Goal: Information Seeking & Learning: Find specific fact

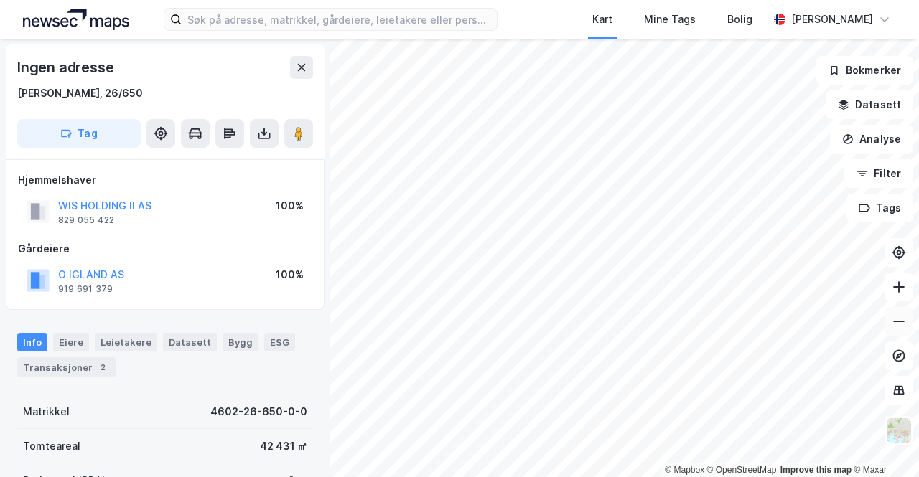
click at [902, 327] on icon at bounding box center [899, 321] width 14 height 14
click at [74, 335] on div "Eiere" at bounding box center [71, 342] width 36 height 19
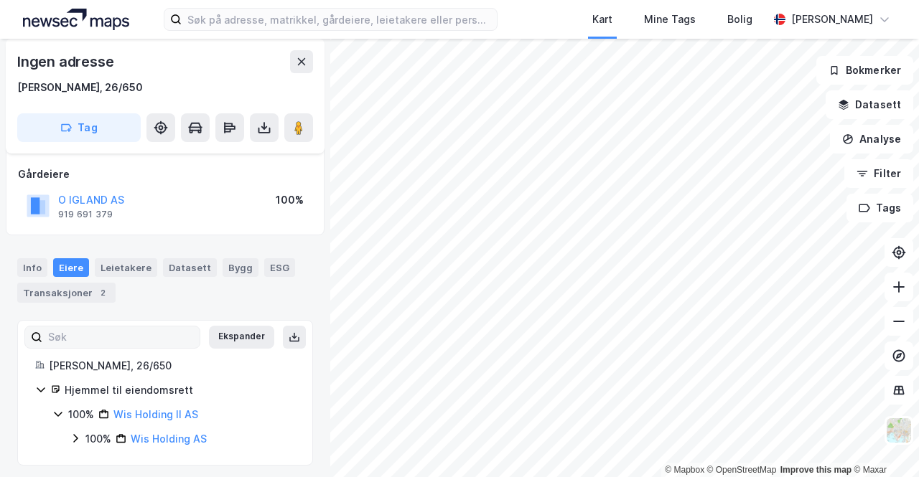
scroll to position [79, 0]
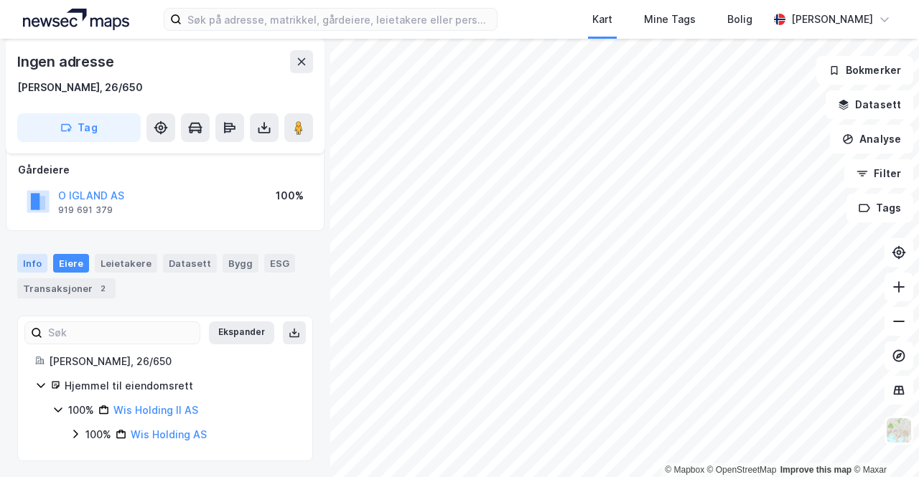
click at [30, 256] on div "Info" at bounding box center [32, 263] width 30 height 19
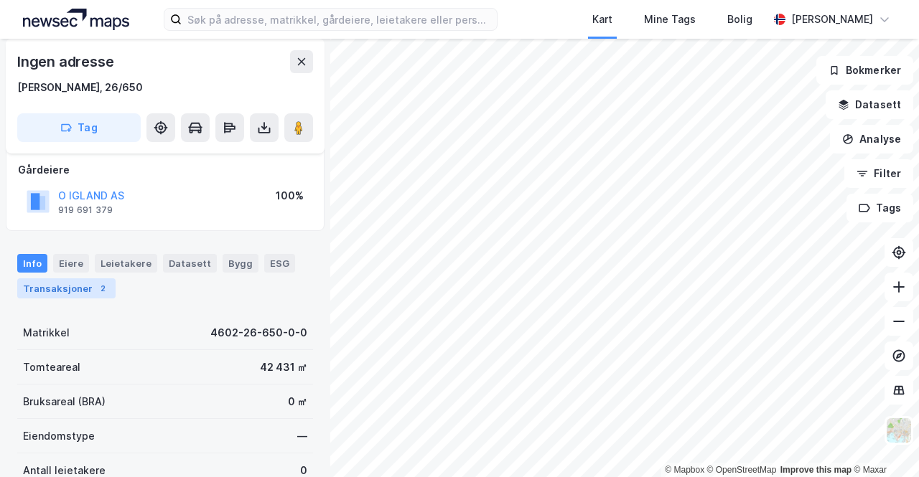
click at [57, 286] on div "Transaksjoner 2" at bounding box center [66, 289] width 98 height 20
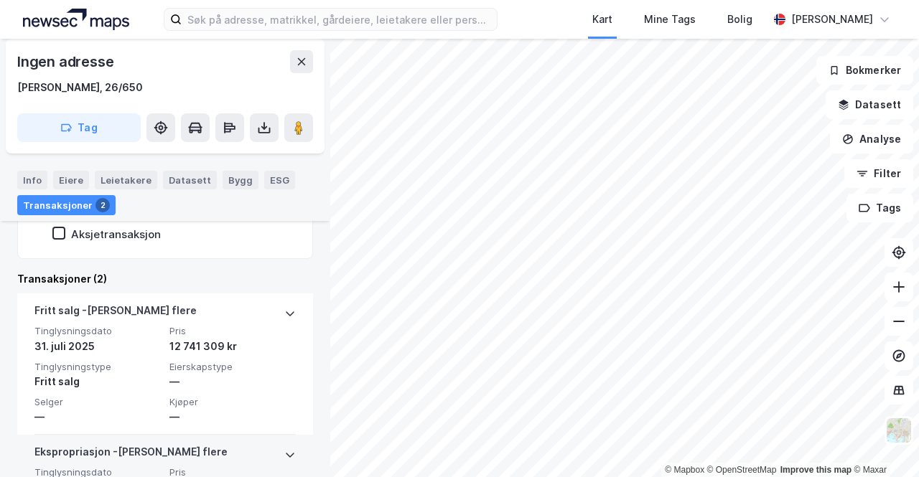
scroll to position [329, 0]
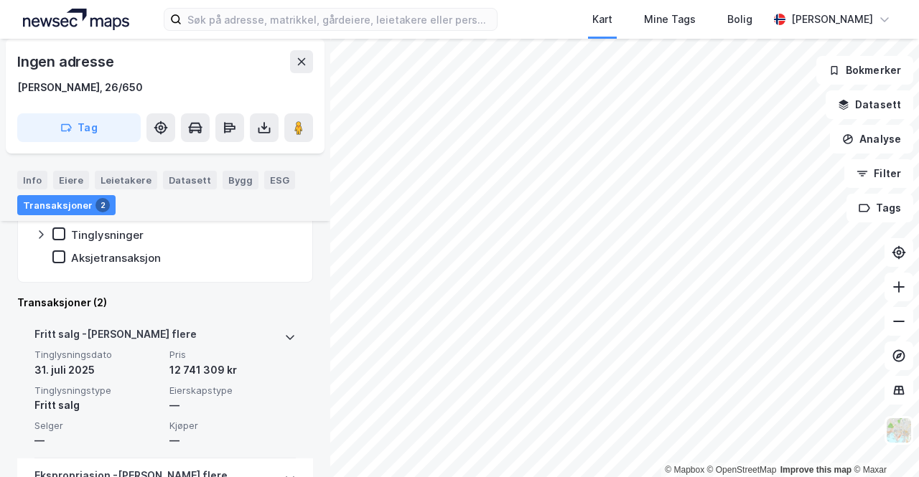
click at [233, 331] on div "Fritt salg - Gjelder flere" at bounding box center [164, 337] width 261 height 23
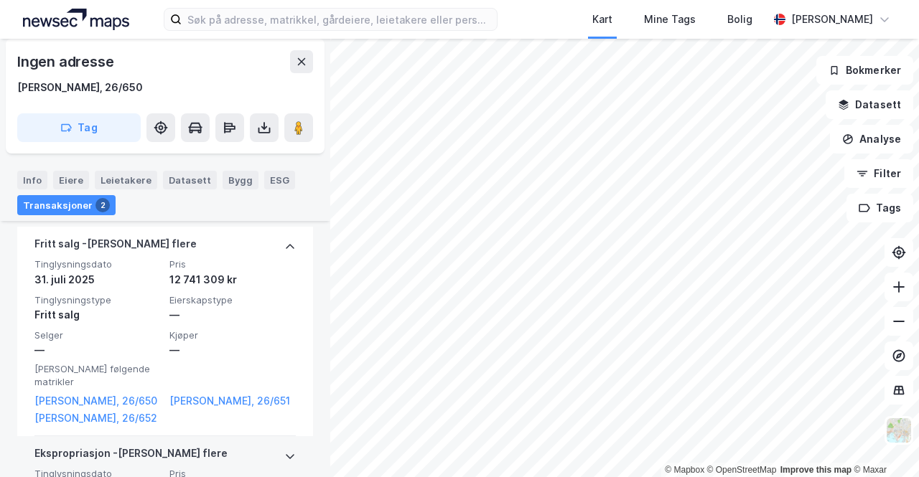
scroll to position [401, 0]
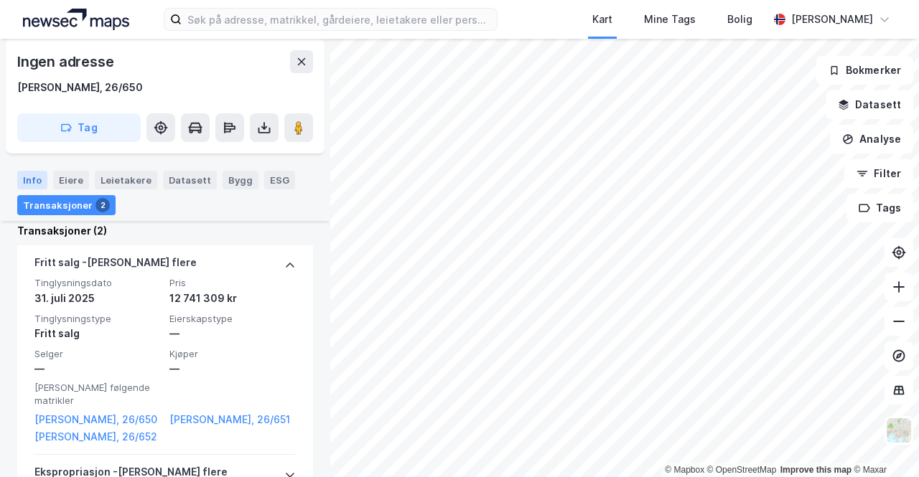
click at [36, 183] on div "Info" at bounding box center [32, 180] width 30 height 19
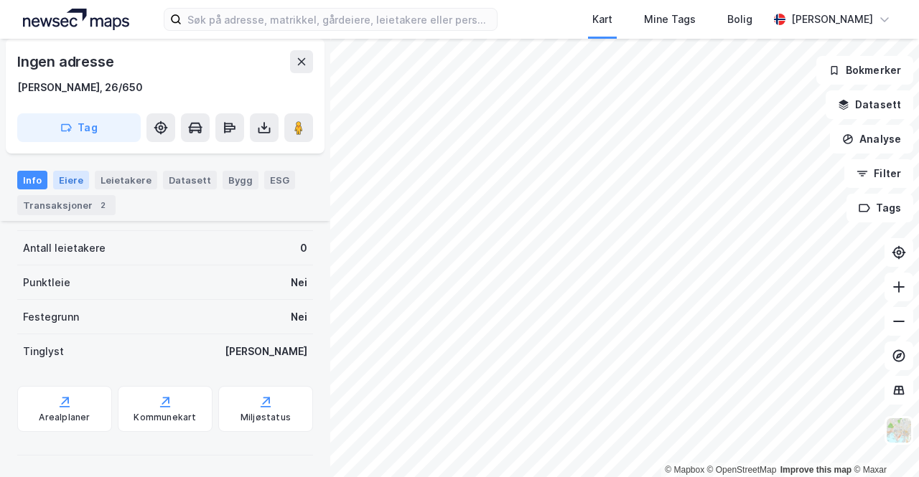
click at [77, 183] on div "Eiere" at bounding box center [71, 180] width 36 height 19
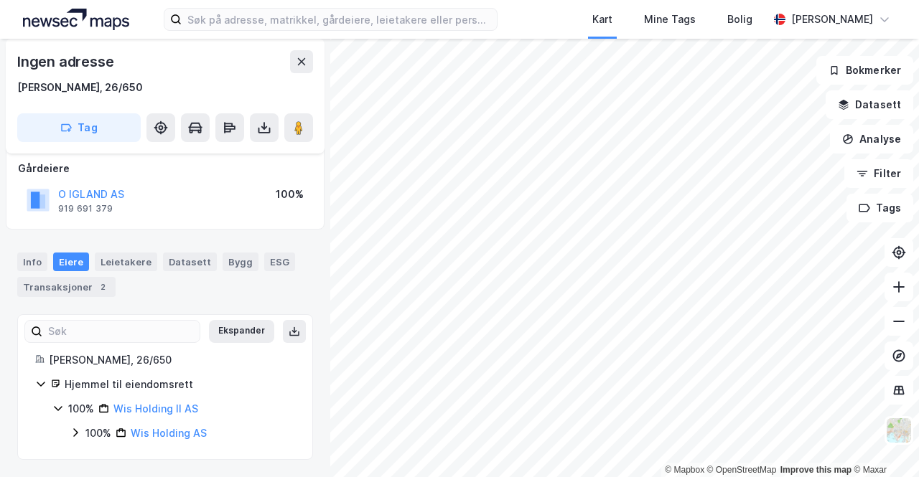
scroll to position [79, 0]
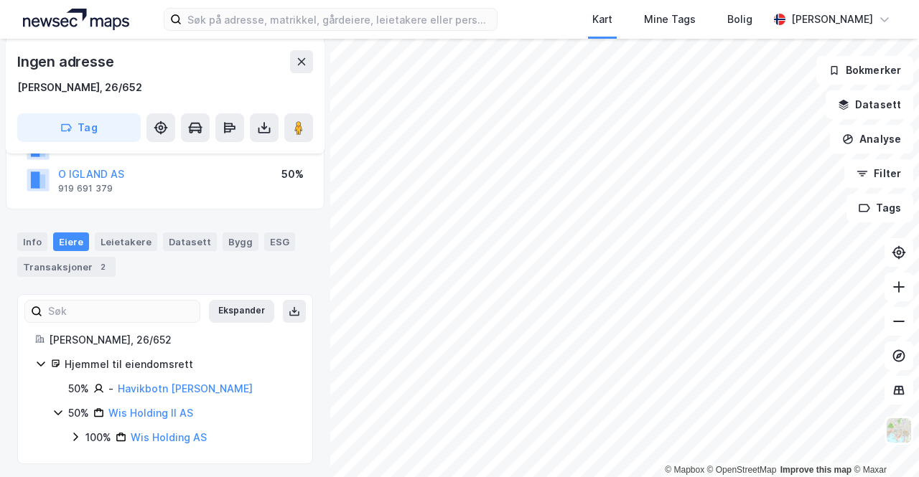
scroll to position [162, 0]
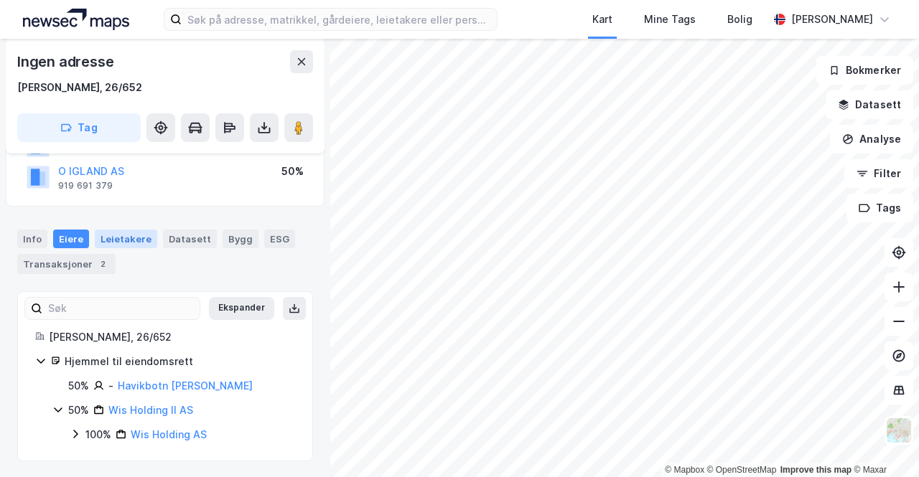
click at [132, 239] on div "Leietakere" at bounding box center [126, 239] width 62 height 19
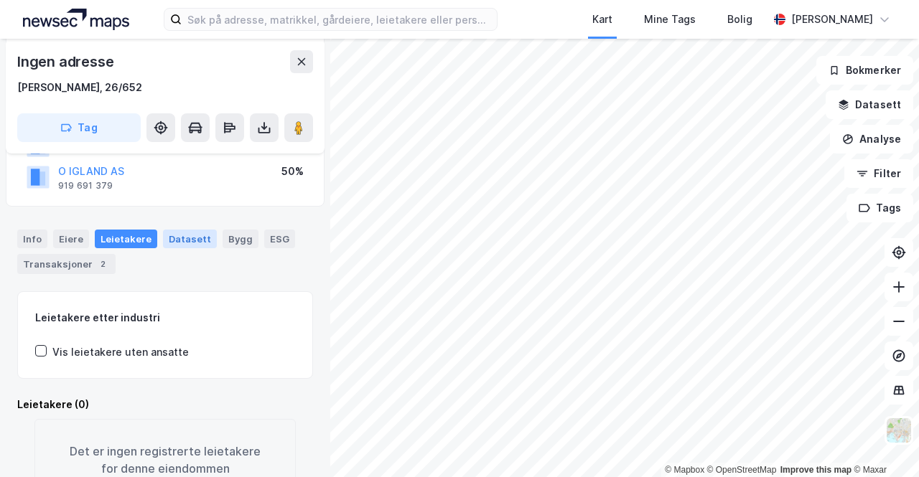
click at [178, 242] on div "Datasett" at bounding box center [190, 239] width 54 height 19
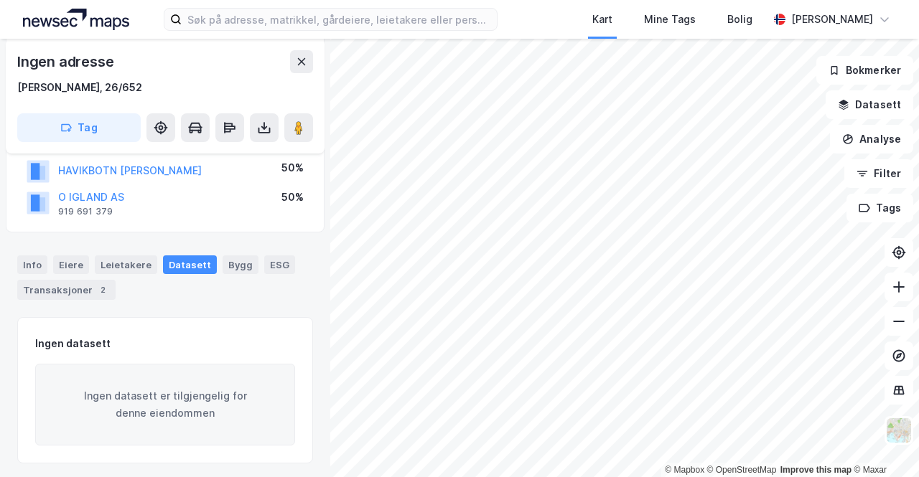
scroll to position [138, 0]
click at [28, 261] on div "Info" at bounding box center [32, 263] width 30 height 19
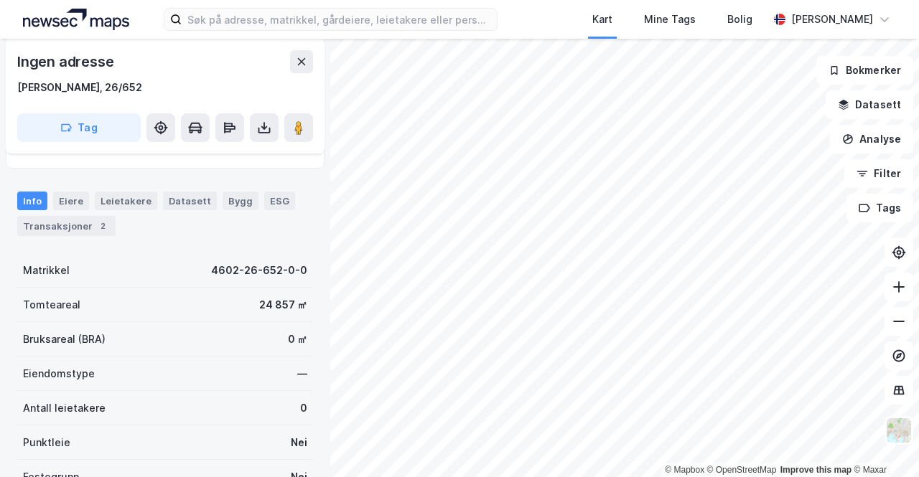
scroll to position [62, 0]
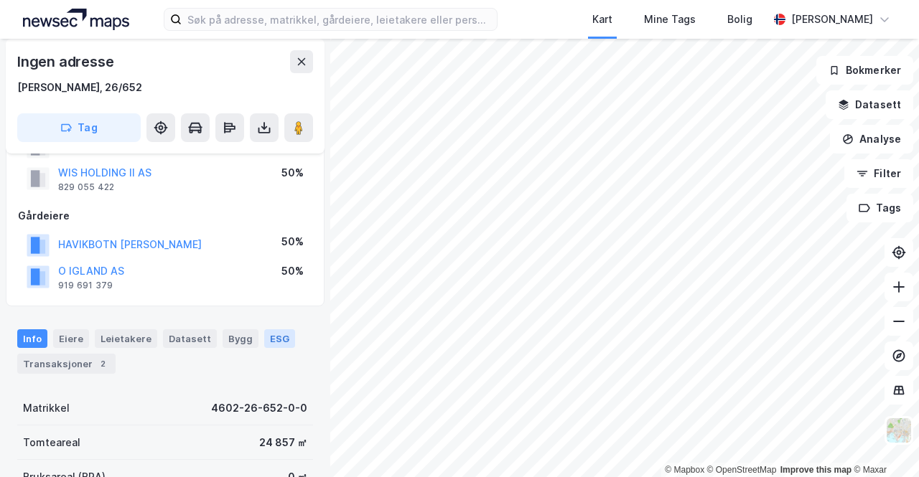
click at [267, 339] on div "ESG" at bounding box center [279, 339] width 31 height 19
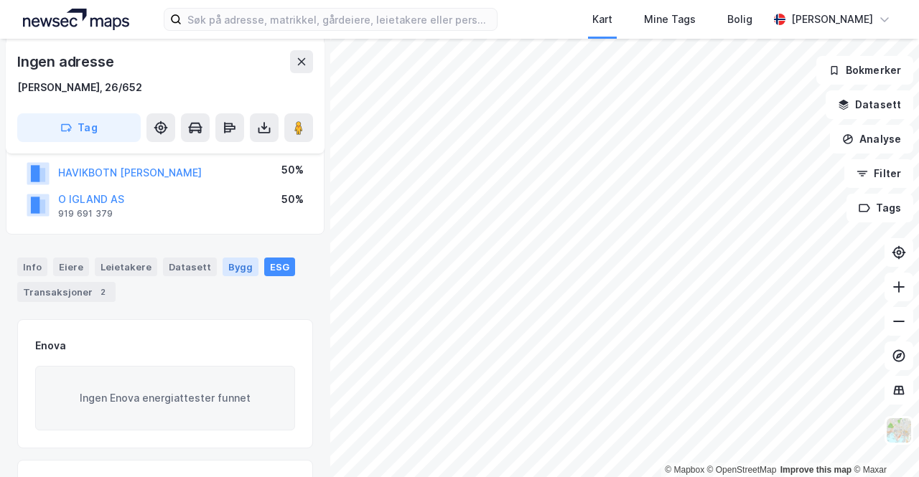
drag, startPoint x: 225, startPoint y: 263, endPoint x: 216, endPoint y: 263, distance: 9.3
click at [225, 263] on div "Bygg" at bounding box center [241, 267] width 36 height 19
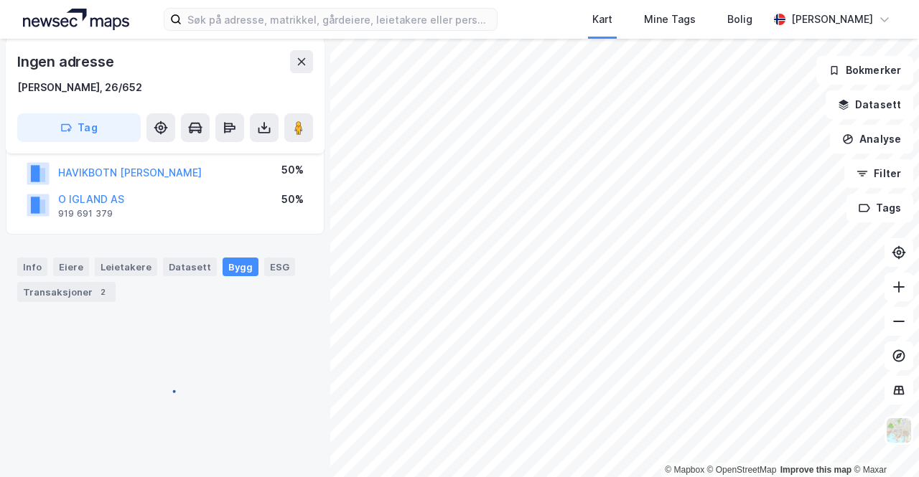
scroll to position [57, 0]
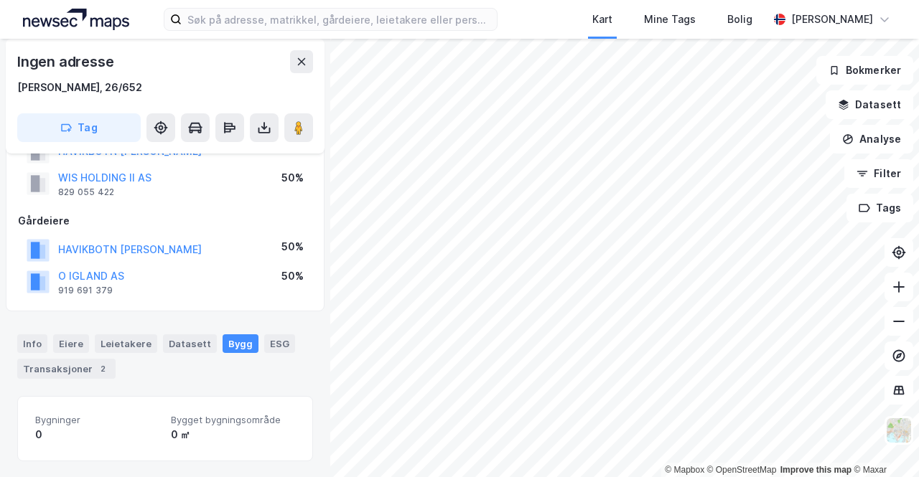
click at [178, 261] on div "HAVIKBOTN LIV RAGNHILD 50%" at bounding box center [165, 249] width 294 height 29
click at [177, 340] on div "Datasett" at bounding box center [190, 344] width 54 height 19
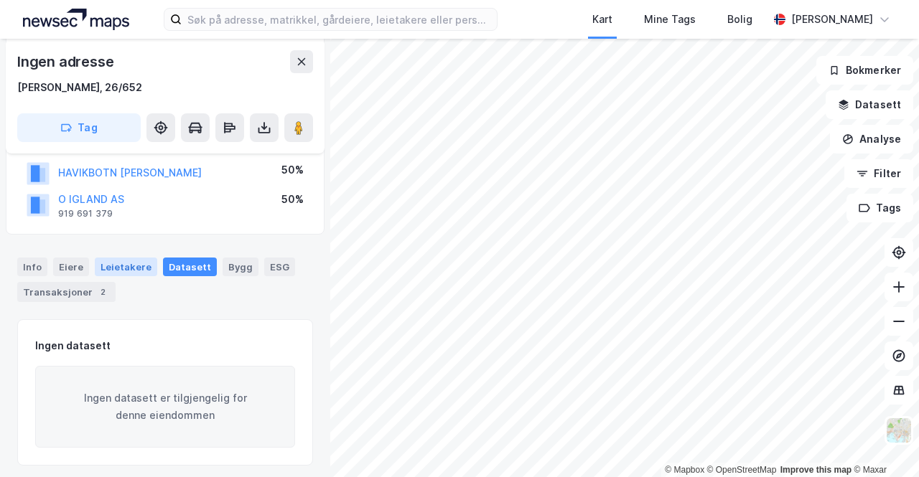
click at [104, 266] on div "Leietakere" at bounding box center [126, 267] width 62 height 19
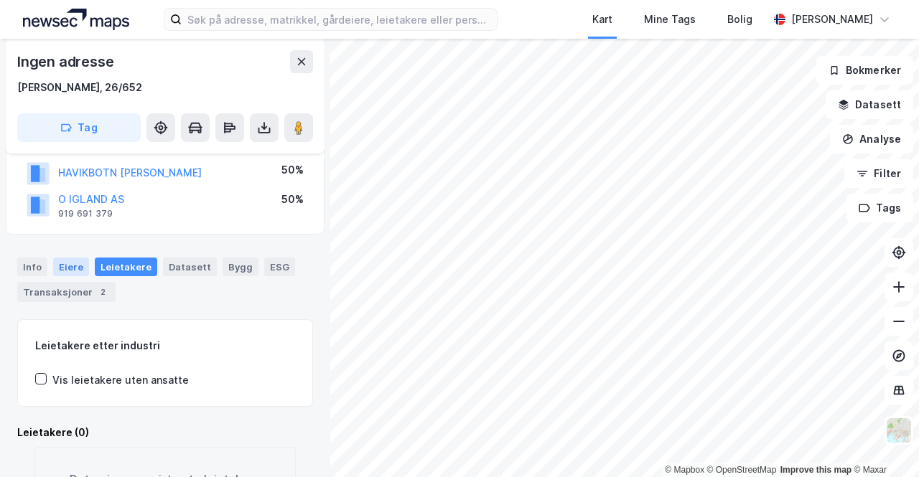
click at [76, 266] on div "Eiere" at bounding box center [71, 267] width 36 height 19
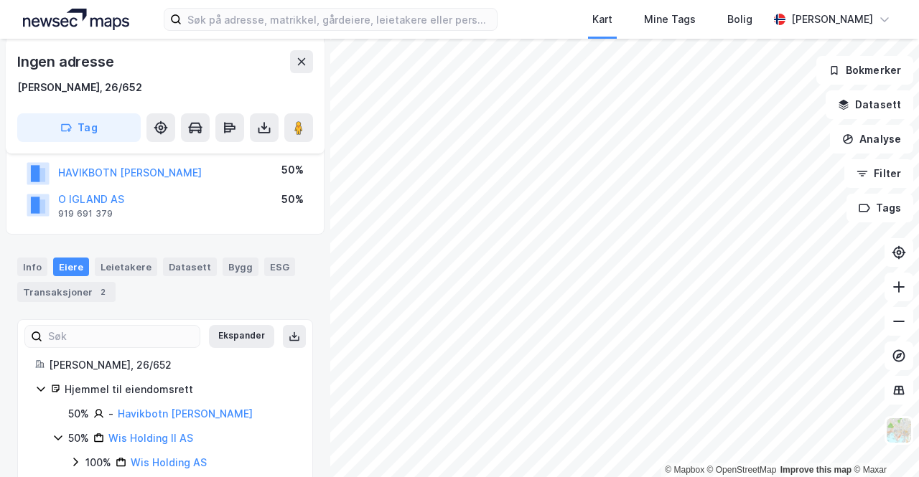
scroll to position [162, 0]
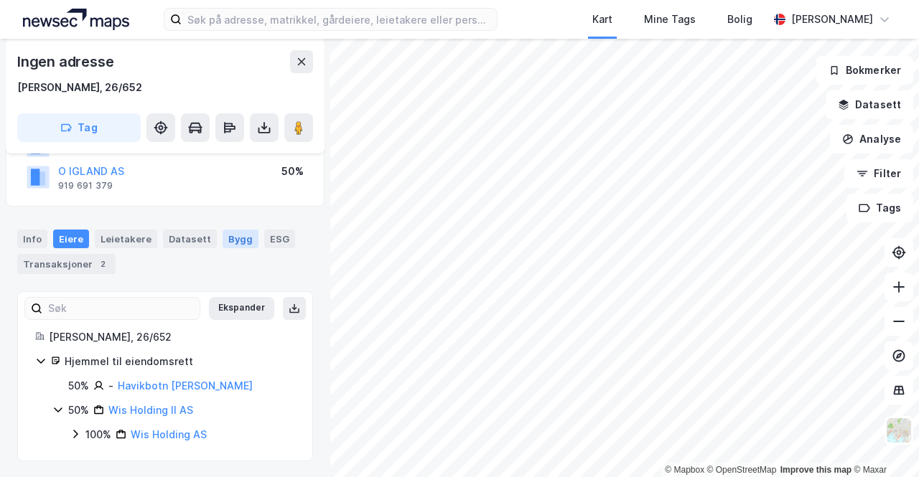
click at [224, 238] on div "Bygg" at bounding box center [241, 239] width 36 height 19
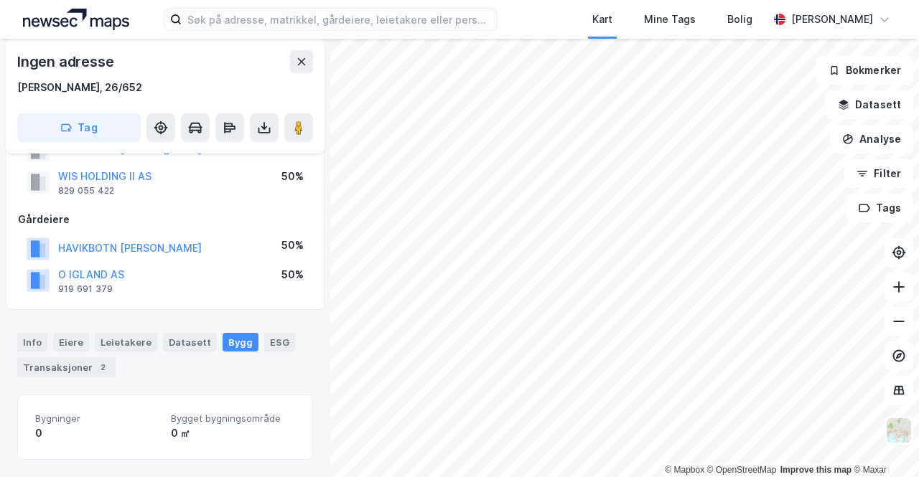
scroll to position [57, 0]
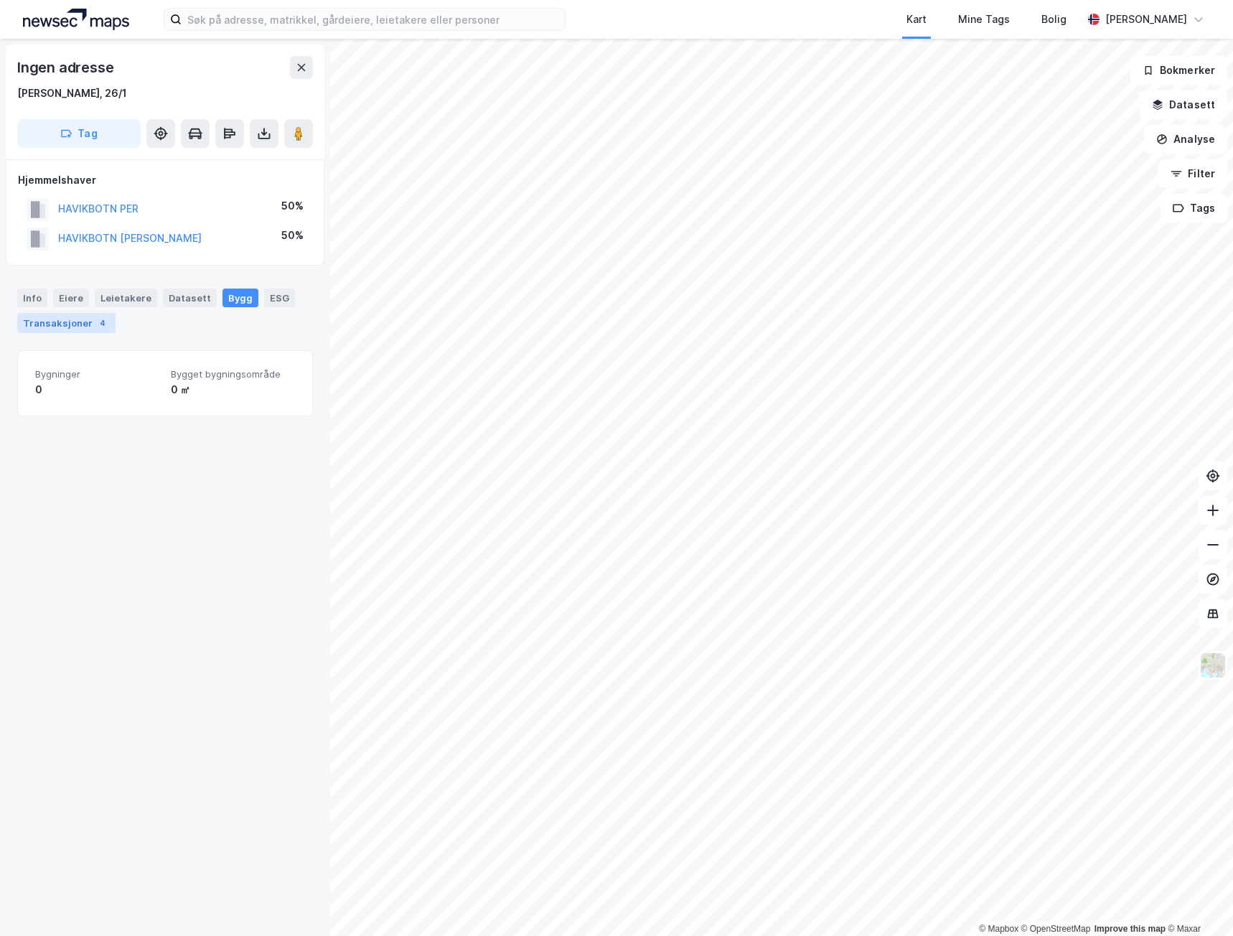
click at [52, 324] on div "Transaksjoner 4" at bounding box center [66, 323] width 98 height 20
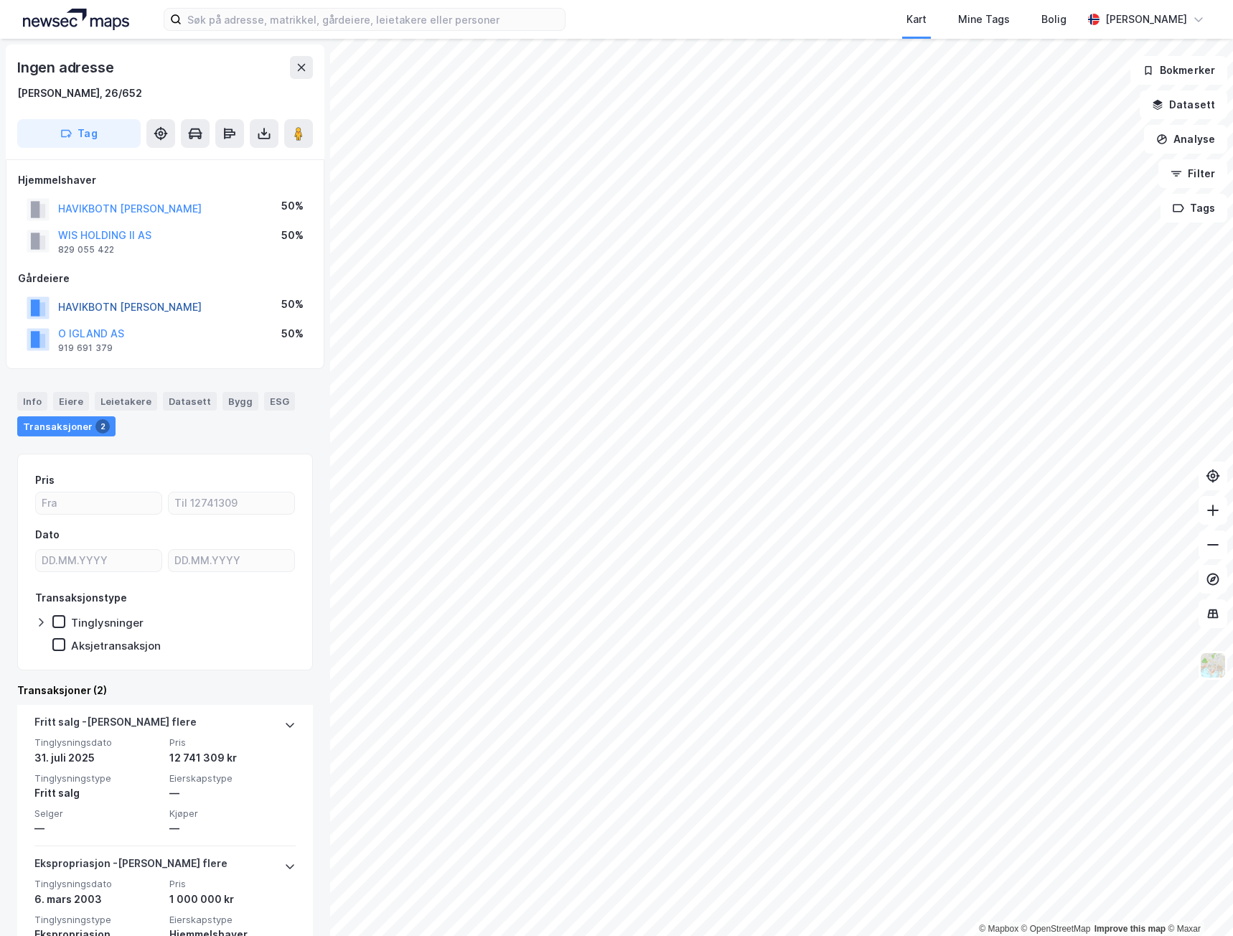
click at [0, 0] on button "HAVIKBOTN [PERSON_NAME]" at bounding box center [0, 0] width 0 height 0
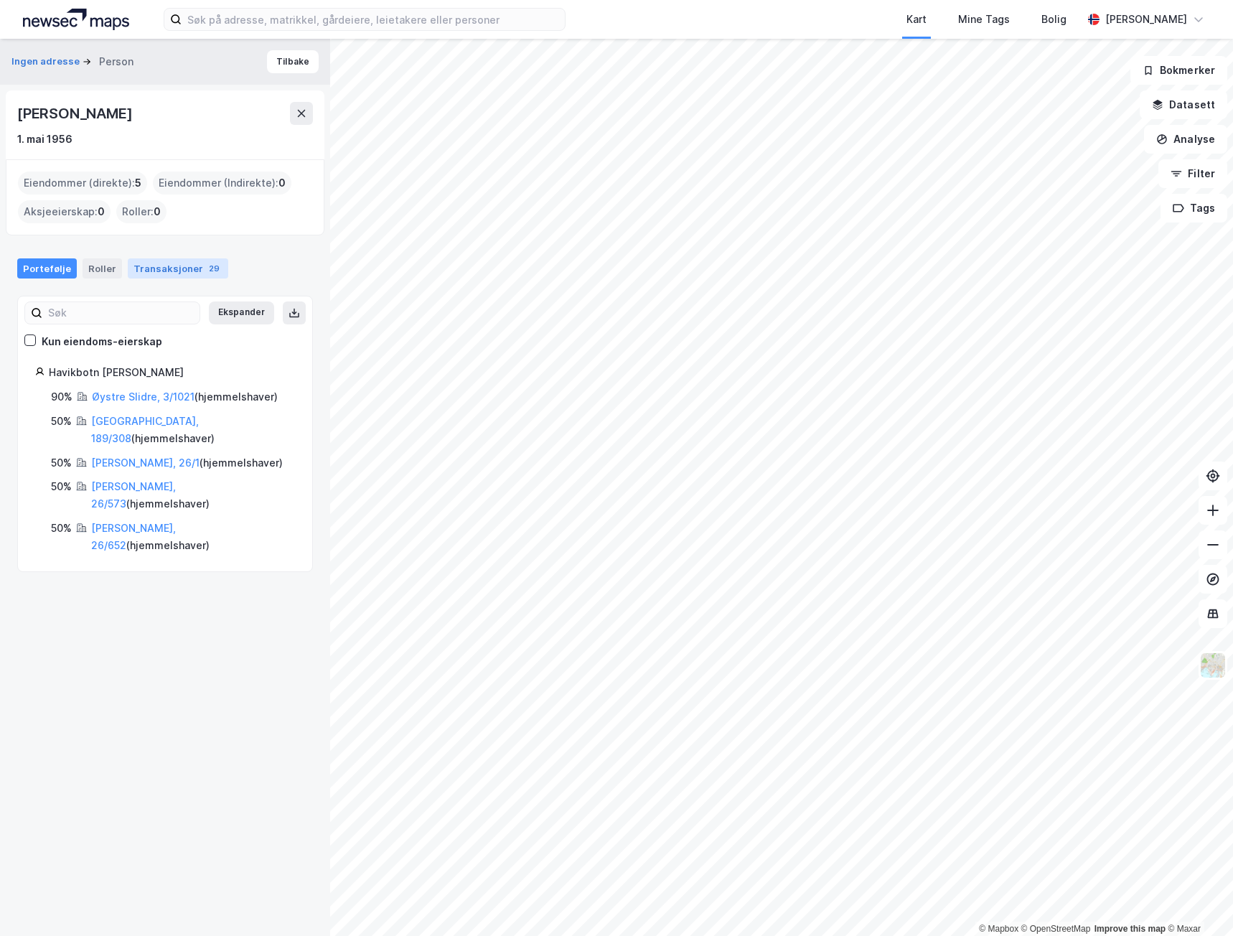
click at [148, 268] on div "Transaksjoner 29" at bounding box center [178, 268] width 101 height 20
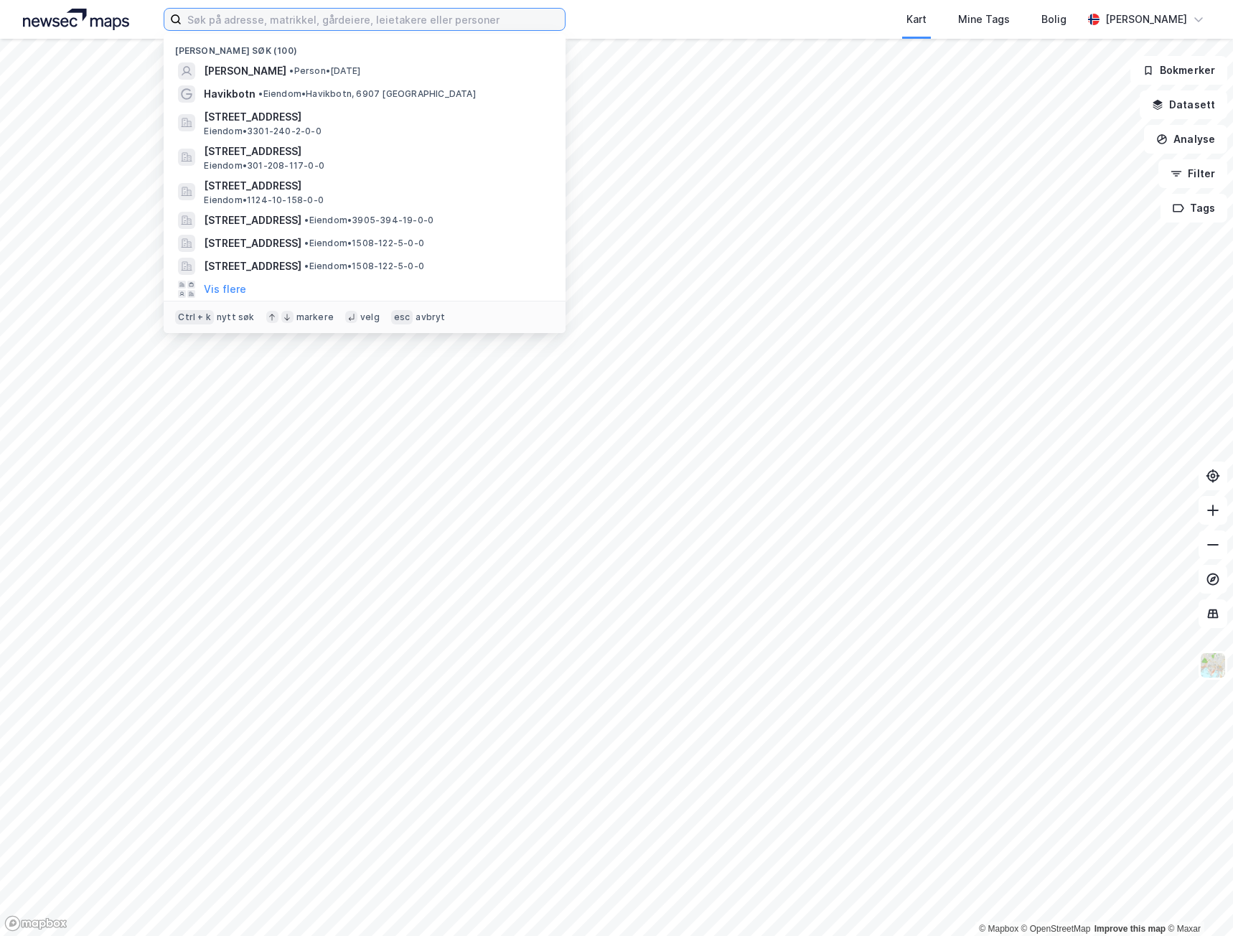
click at [420, 28] on input at bounding box center [373, 20] width 383 height 22
click at [390, 70] on div "[PERSON_NAME] • Person • [DATE]" at bounding box center [377, 70] width 347 height 17
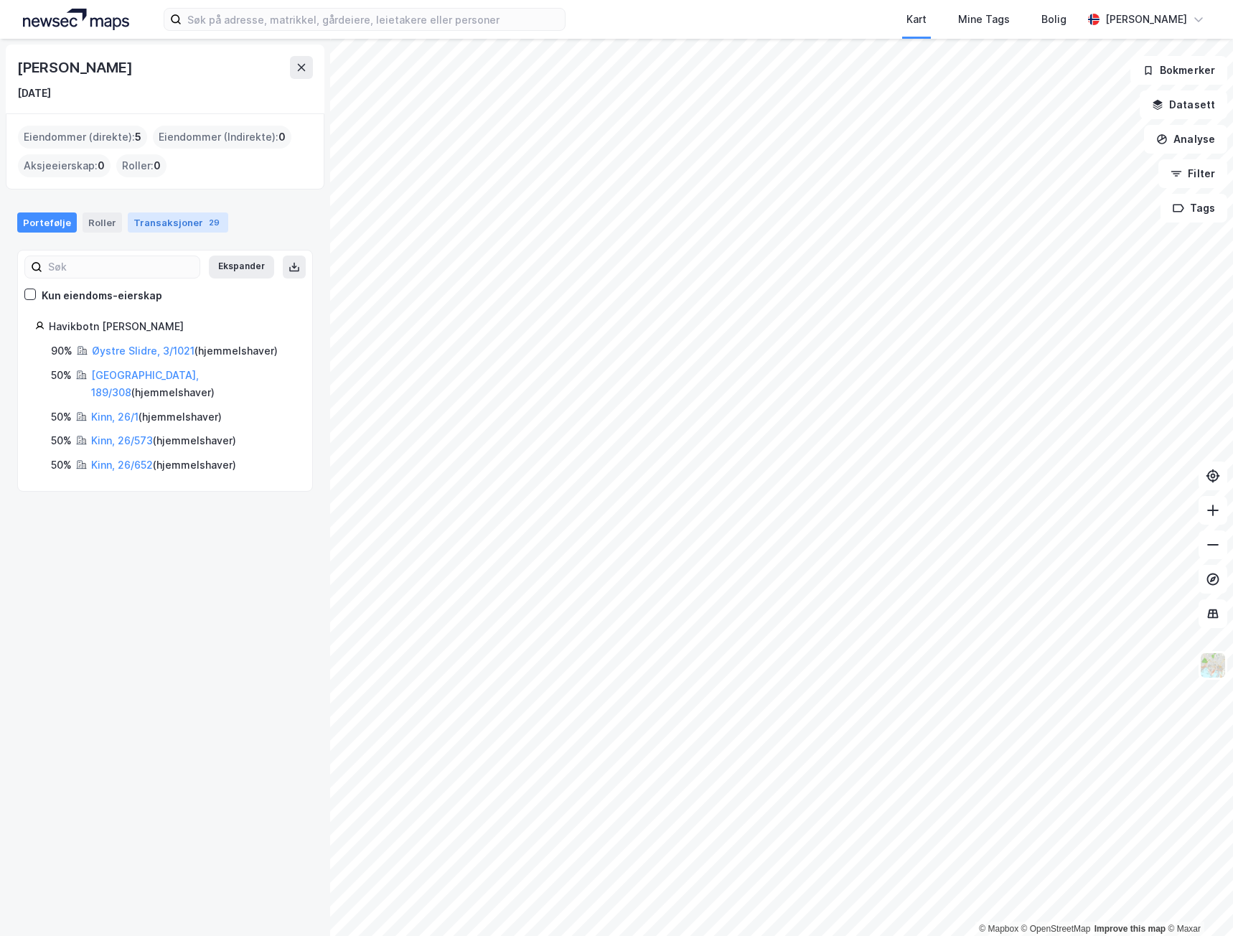
click at [175, 226] on div "Transaksjoner 29" at bounding box center [178, 223] width 101 height 20
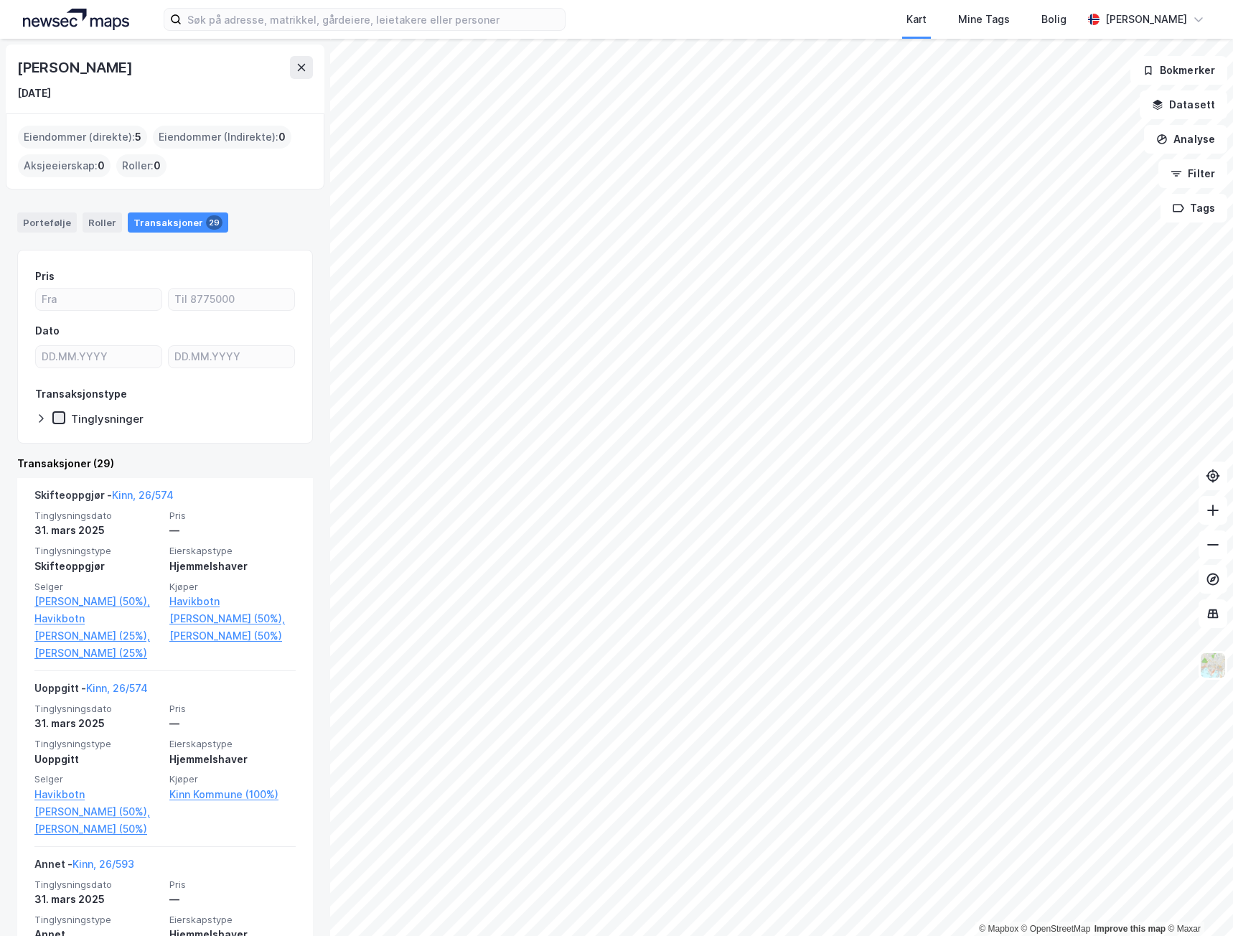
click at [62, 416] on icon at bounding box center [59, 418] width 10 height 10
click at [67, 419] on div "Tinglysninger" at bounding box center [97, 418] width 91 height 14
click at [47, 419] on div at bounding box center [43, 418] width 17 height 14
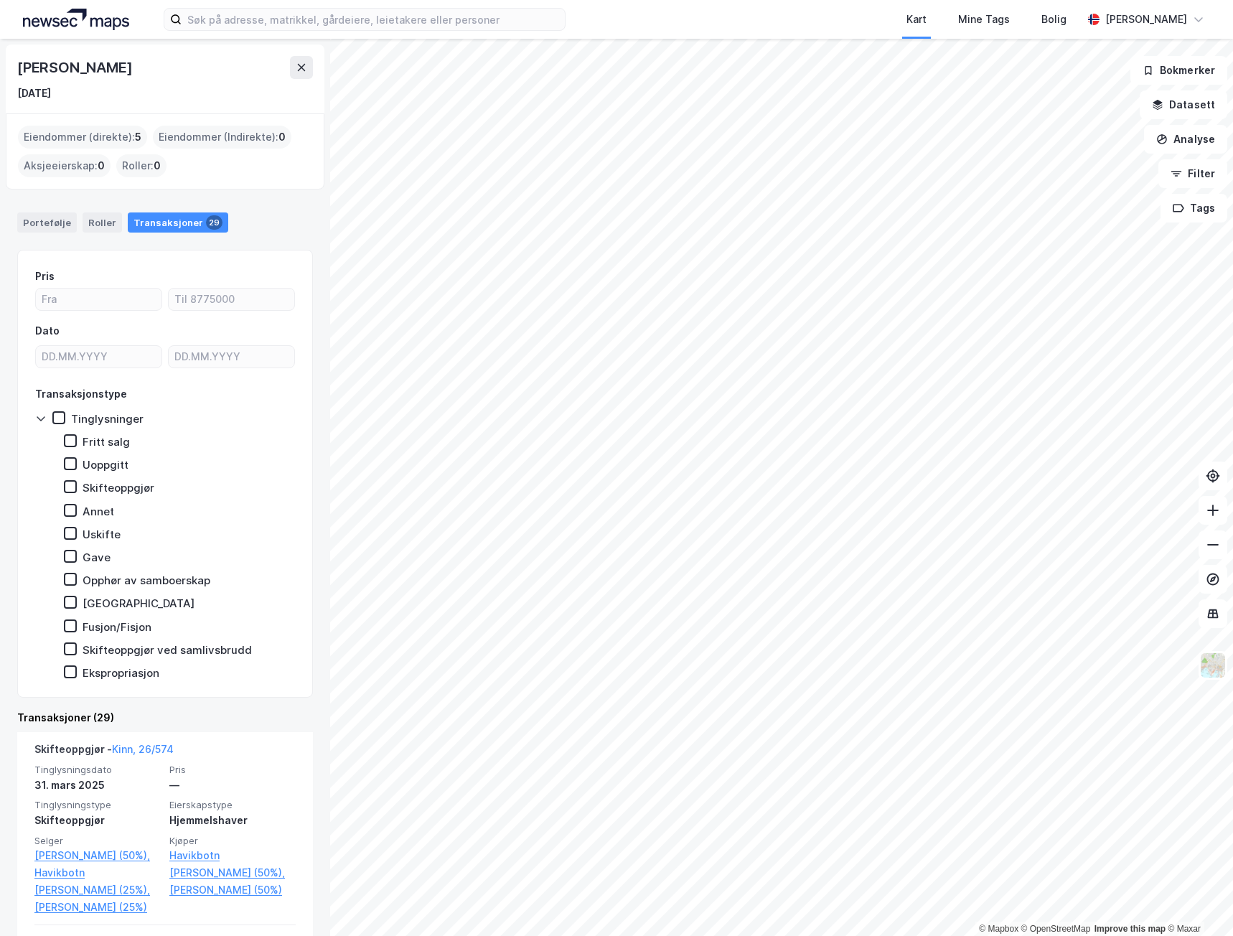
click at [45, 419] on icon at bounding box center [40, 418] width 11 height 11
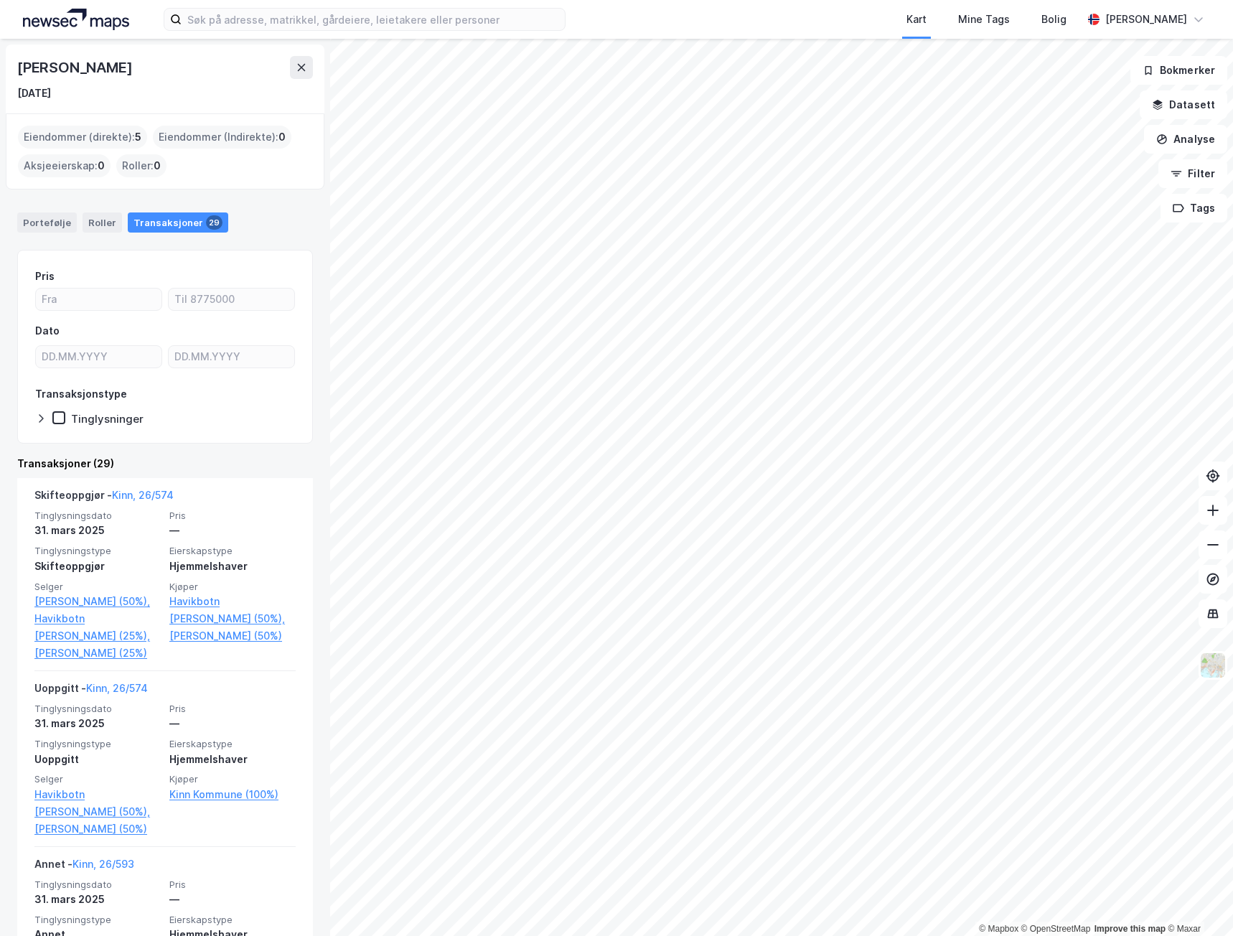
click at [45, 419] on icon at bounding box center [40, 418] width 11 height 11
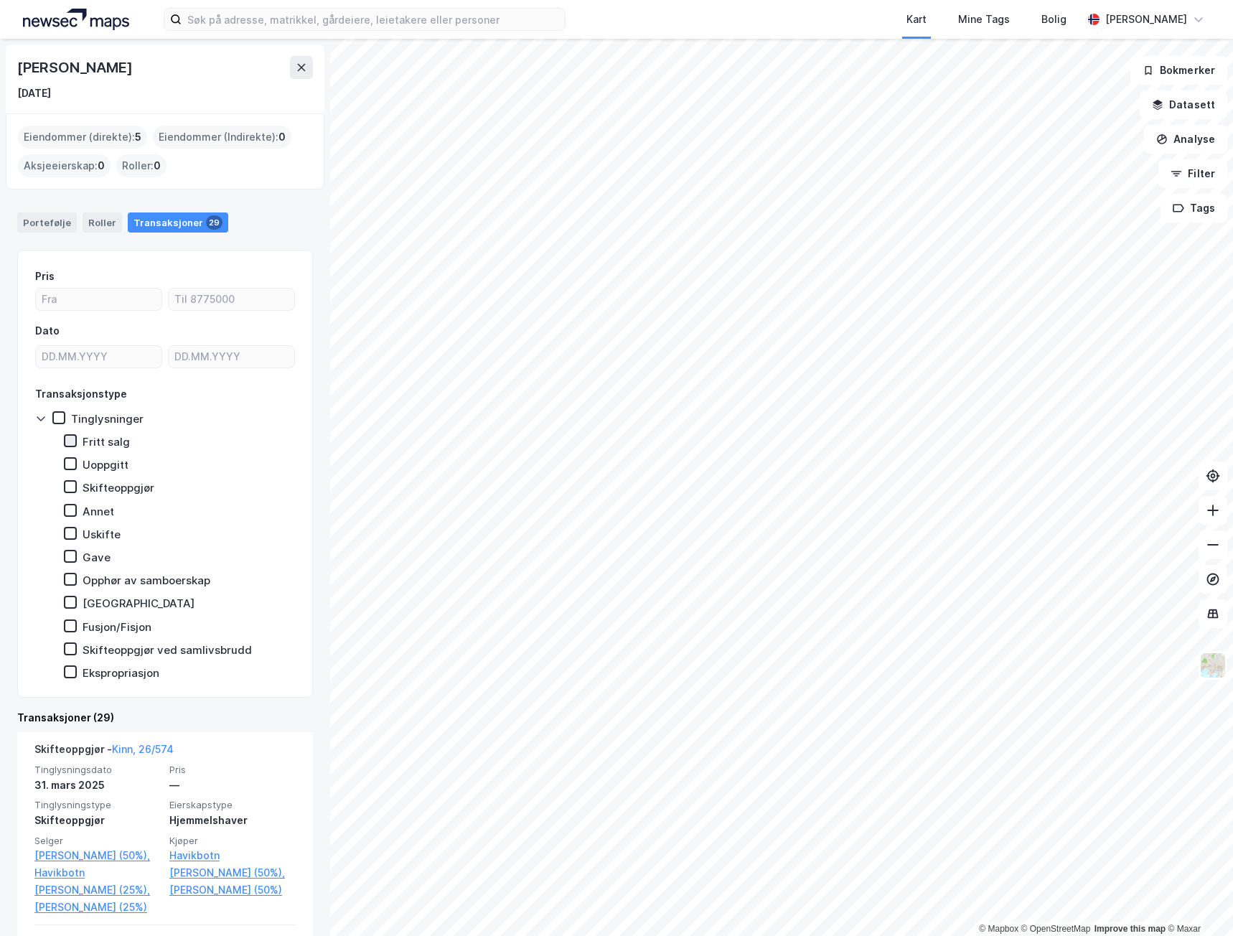
click at [70, 437] on icon at bounding box center [70, 441] width 10 height 10
click at [60, 419] on icon at bounding box center [59, 418] width 10 height 10
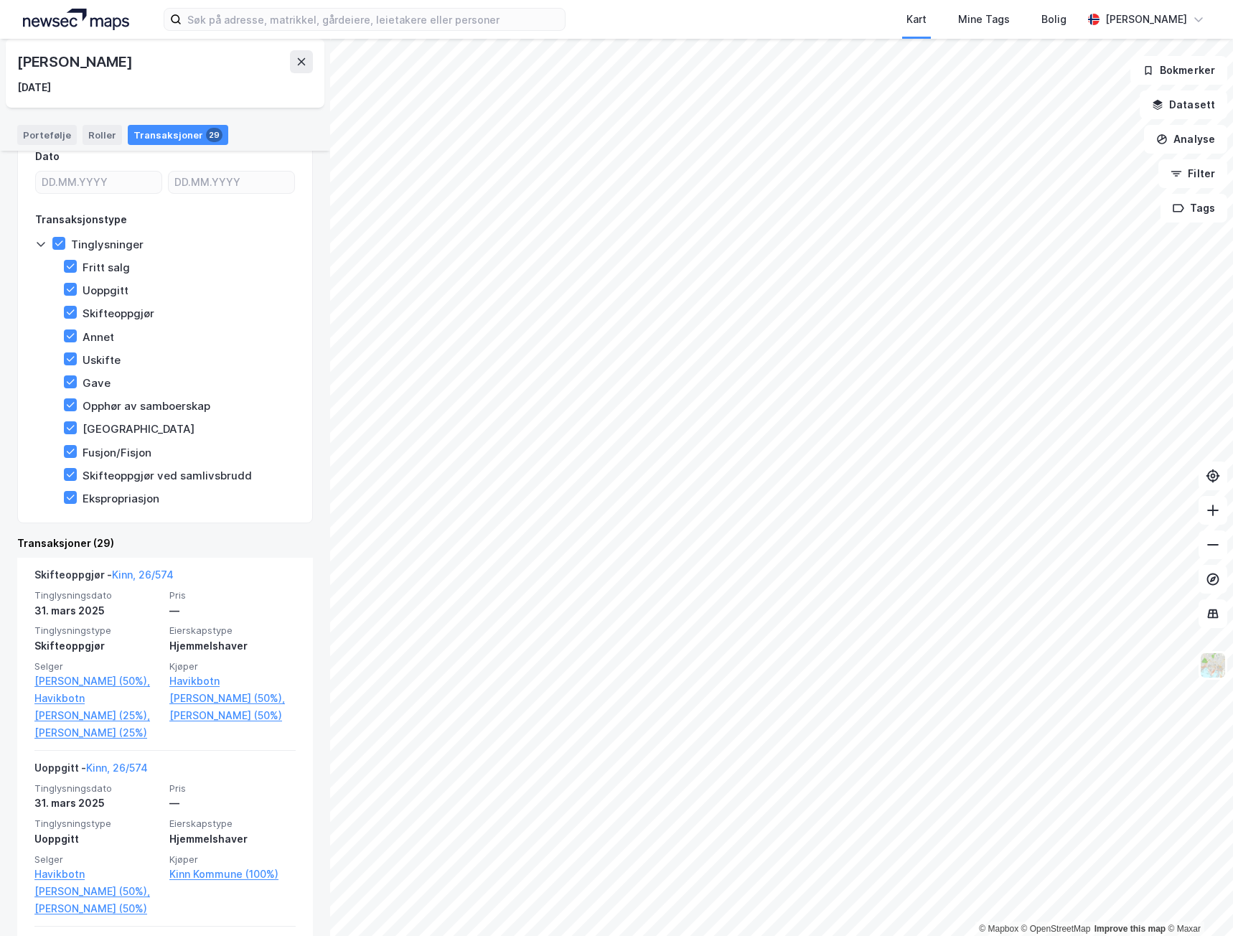
scroll to position [144, 0]
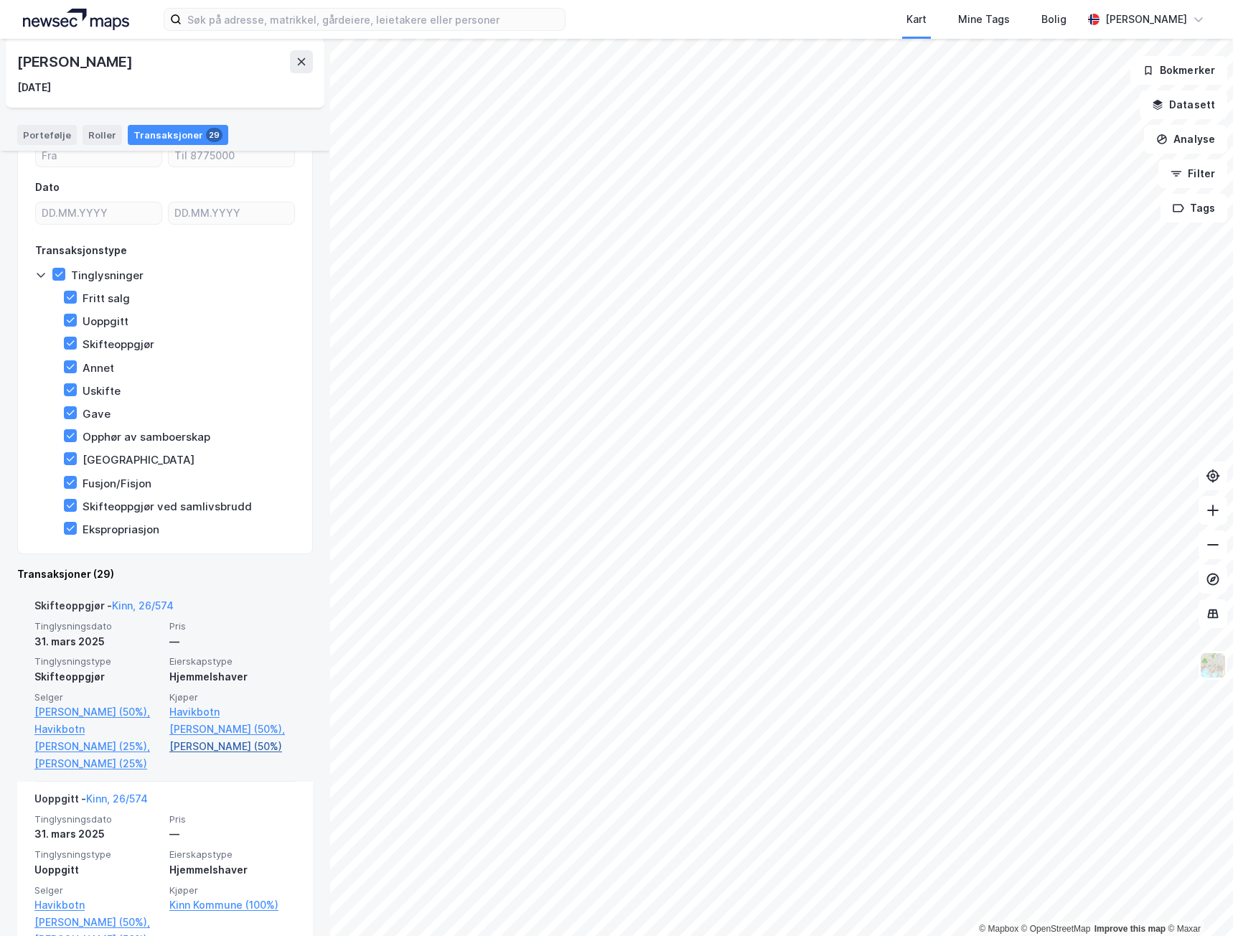
click at [225, 747] on link "[PERSON_NAME] (50%)" at bounding box center [232, 746] width 126 height 17
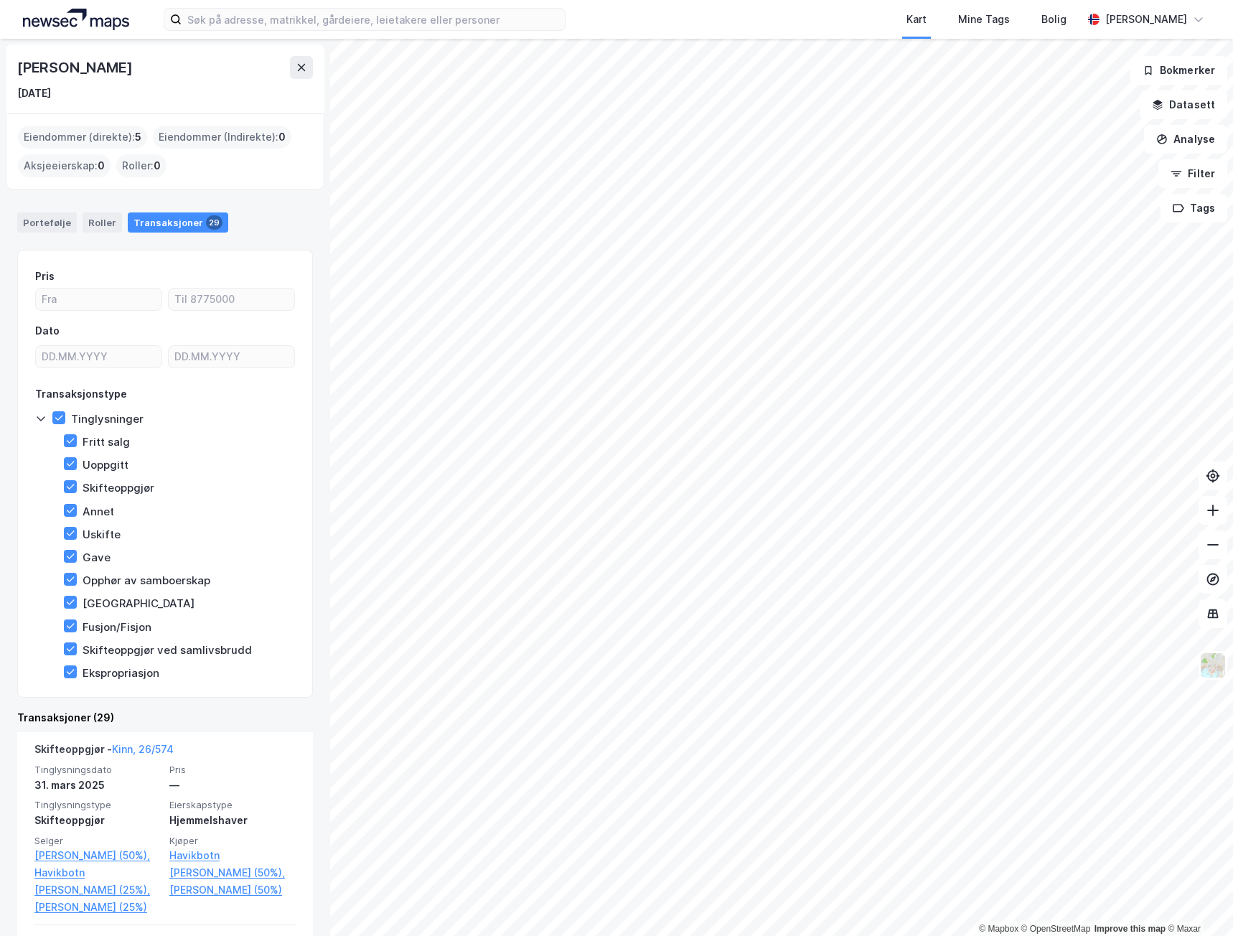
click at [37, 419] on icon at bounding box center [40, 418] width 11 height 11
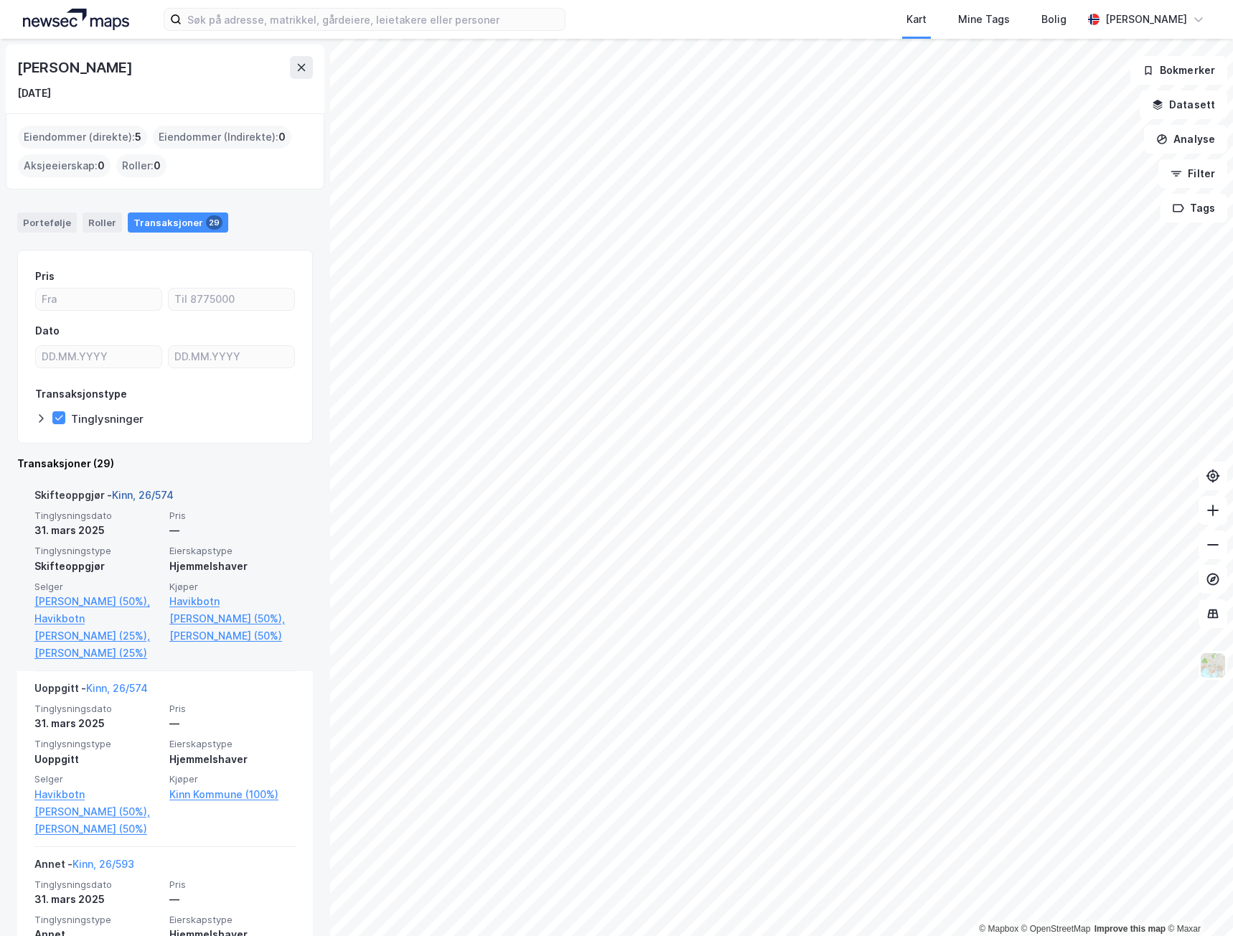
click at [134, 491] on link "Kinn, 26/574" at bounding box center [143, 495] width 62 height 12
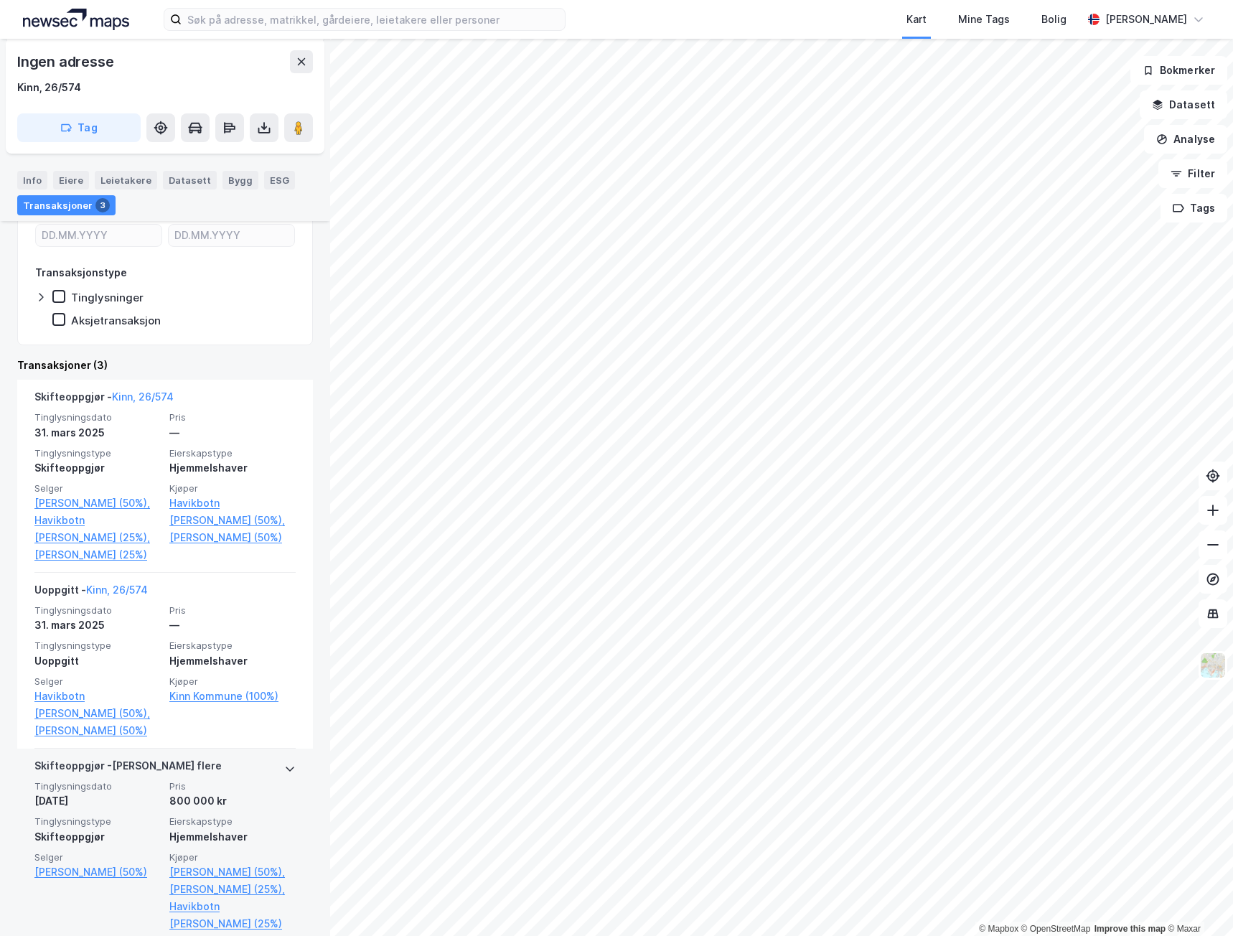
scroll to position [335, 0]
